Goal: Learn about a topic

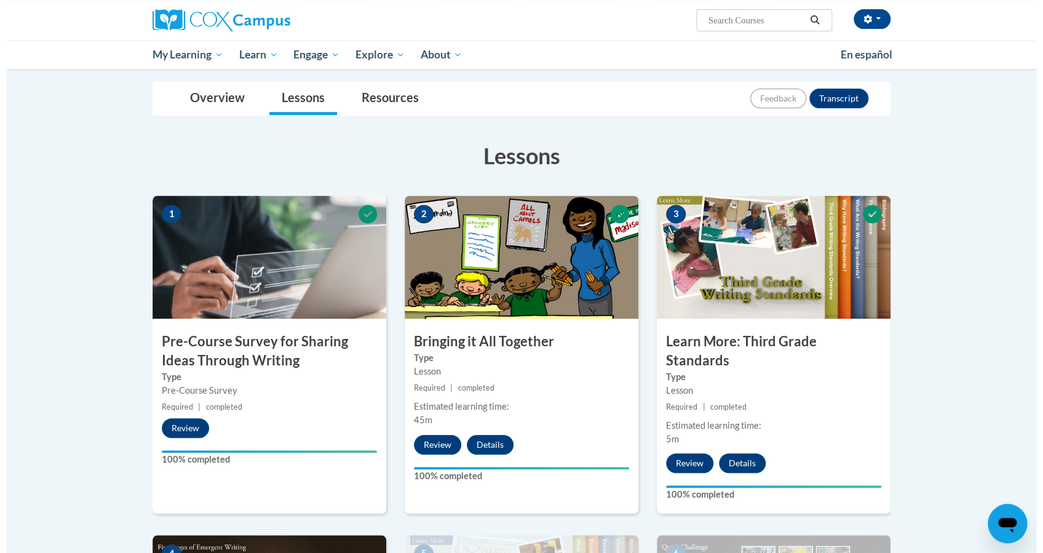
scroll to position [609, 0]
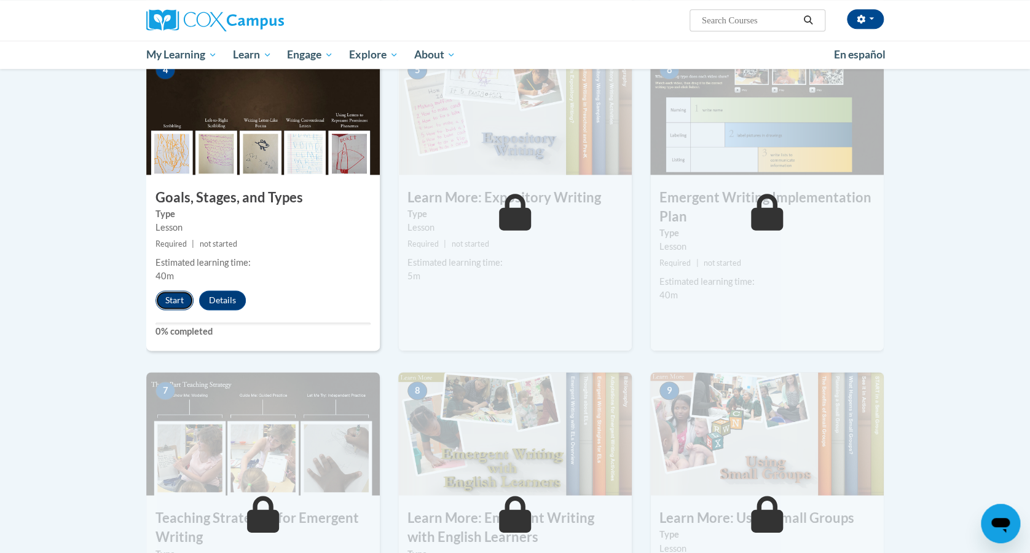
click at [167, 290] on button "Start" at bounding box center [175, 300] width 38 height 20
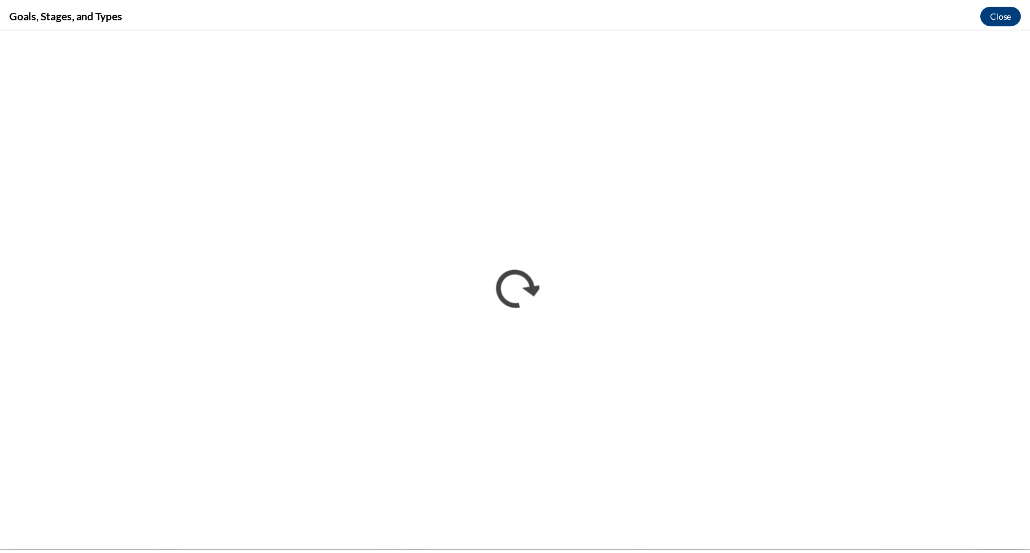
scroll to position [0, 0]
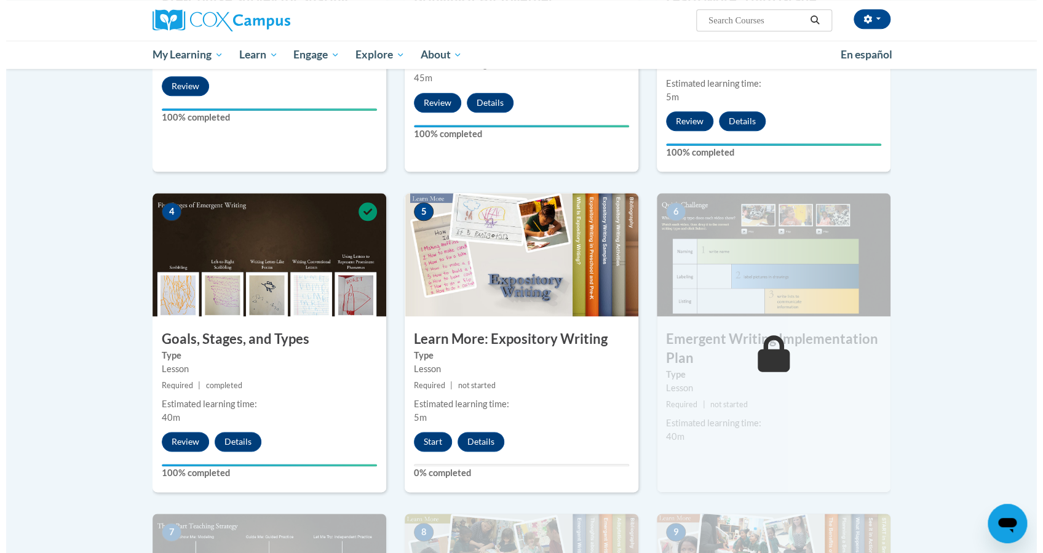
scroll to position [465, 0]
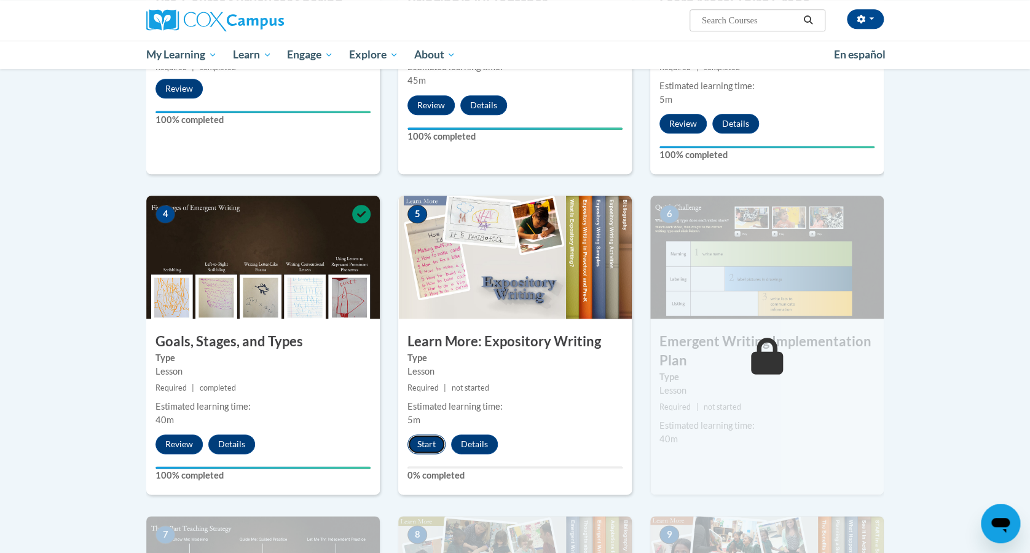
click at [419, 434] on button "Start" at bounding box center [427, 444] width 38 height 20
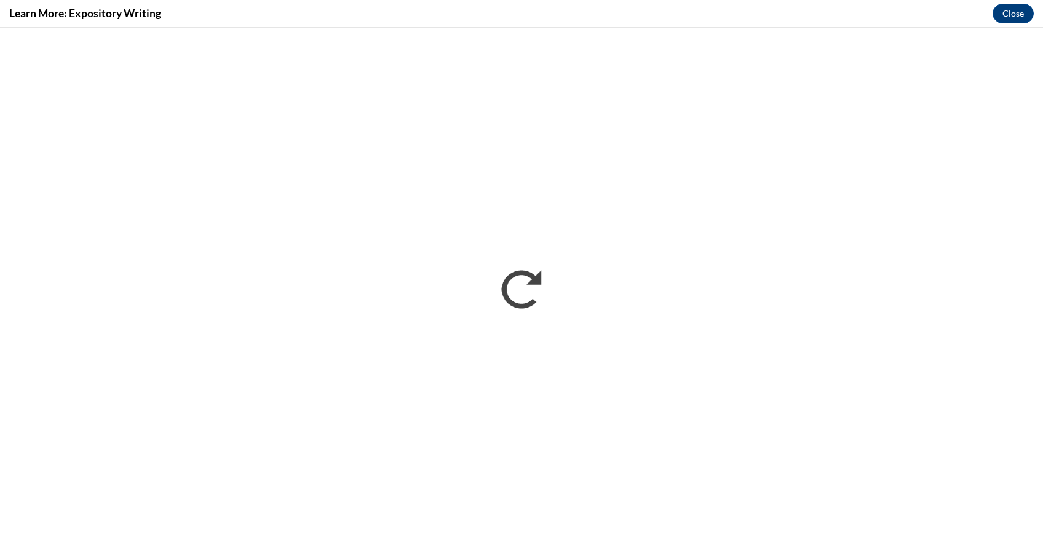
scroll to position [0, 0]
